Goal: Navigation & Orientation: Find specific page/section

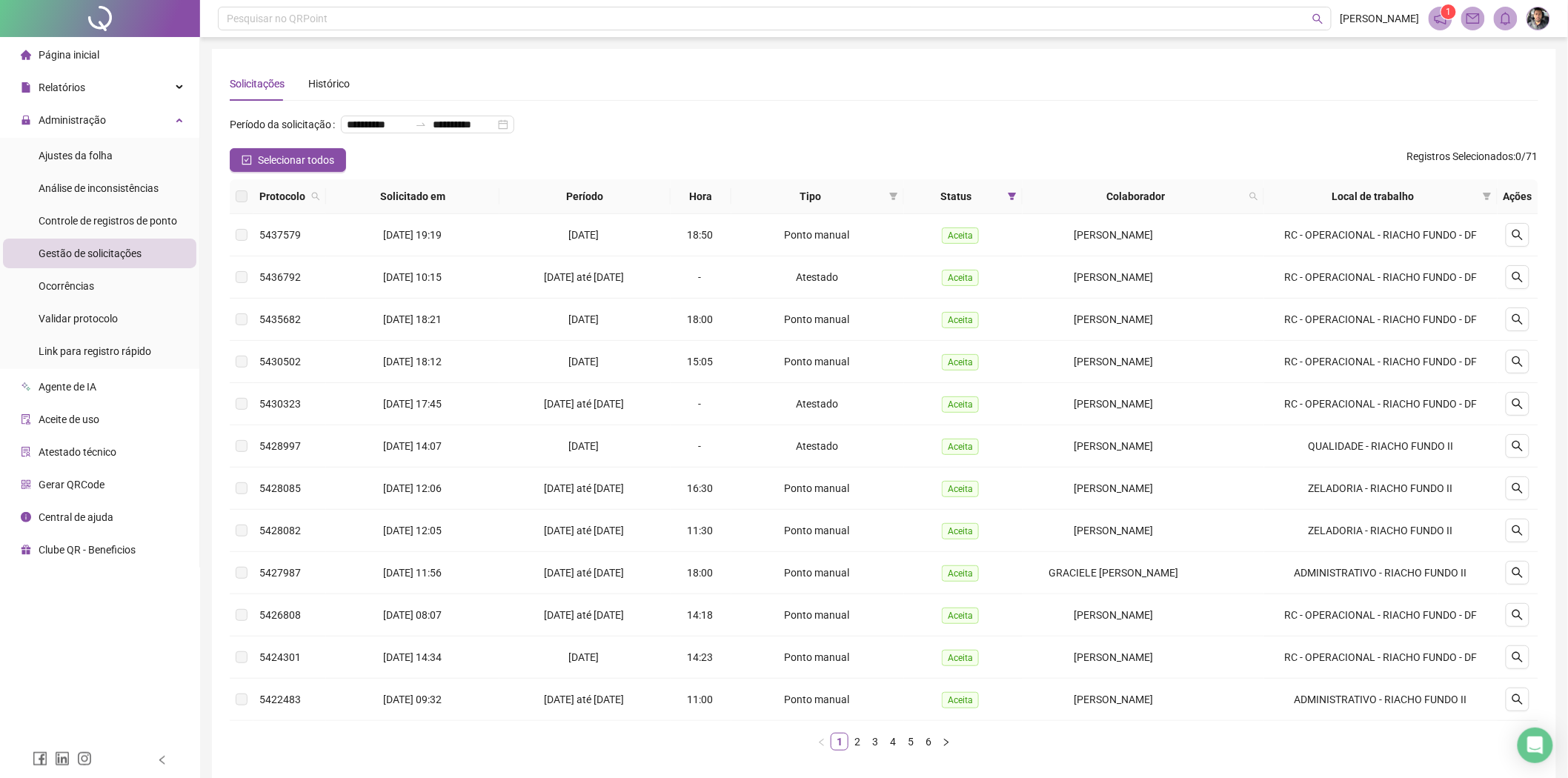
click at [67, 67] on div "Página inicial" at bounding box center [59, 54] width 79 height 29
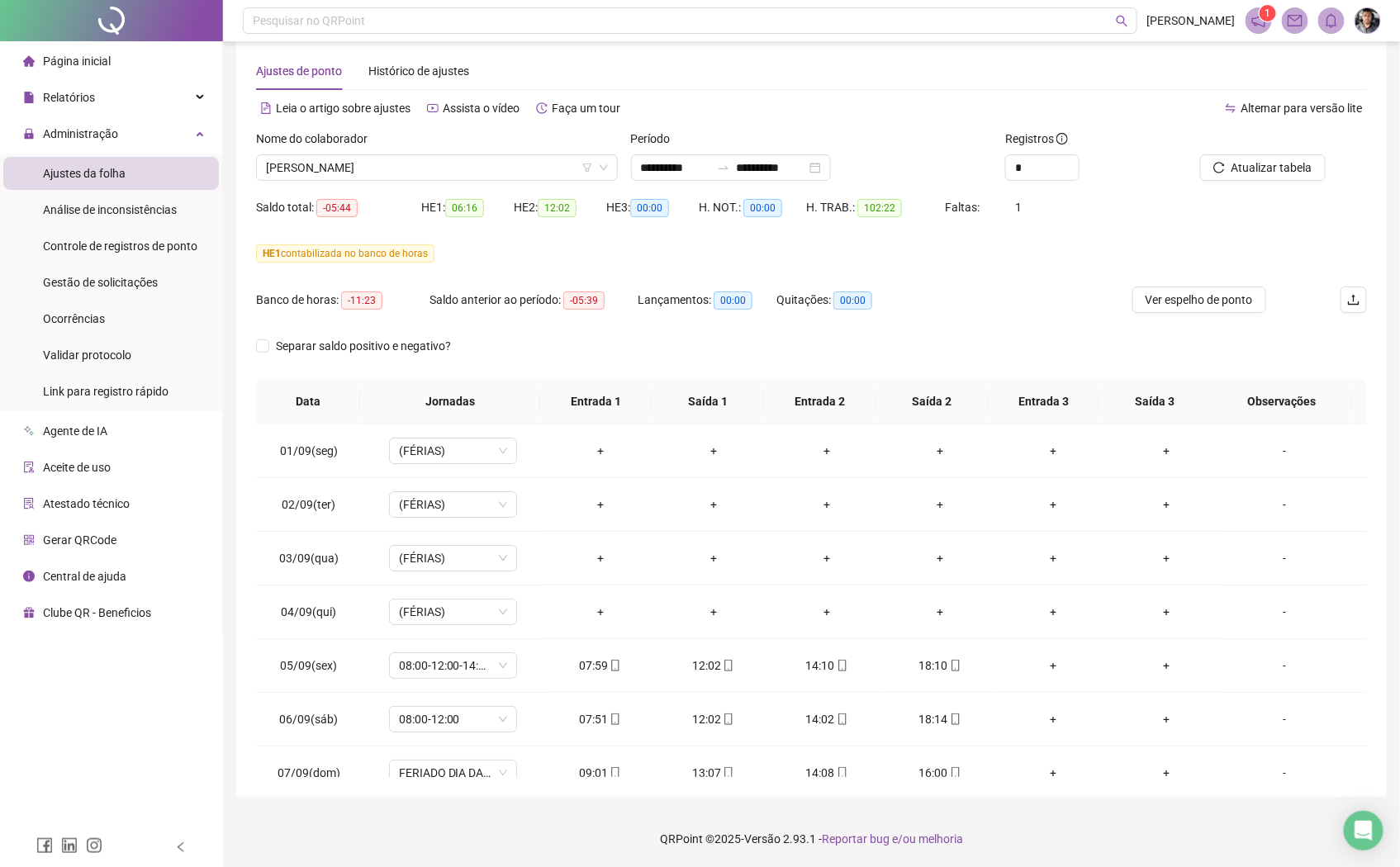
scroll to position [669, 0]
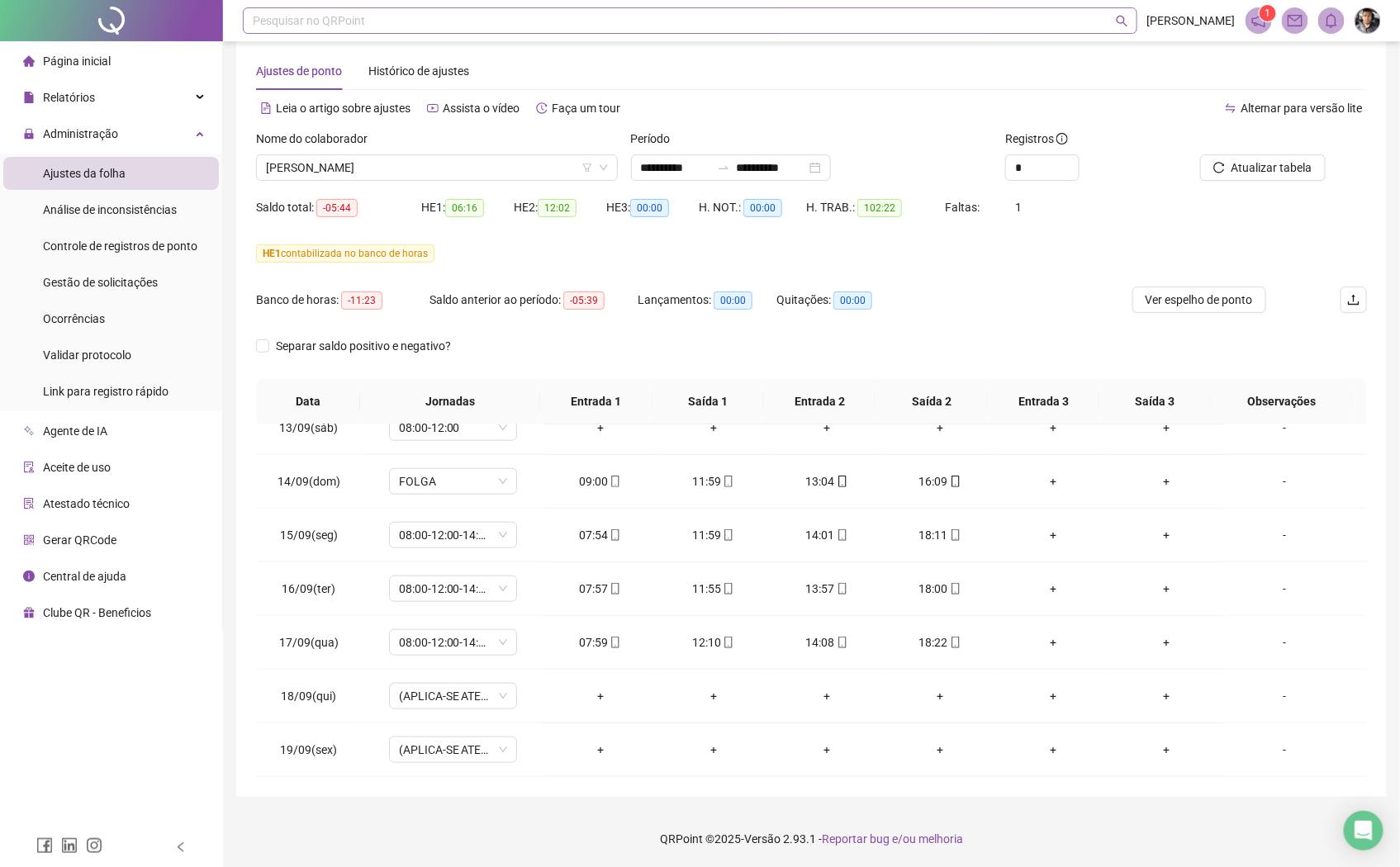
drag, startPoint x: 489, startPoint y: 83, endPoint x: 591, endPoint y: 28, distance: 115.9
click at [489, 83] on div "Ajustes de ponto Histórico de ajustes" at bounding box center [811, 71] width 1110 height 38
